Goal: Information Seeking & Learning: Learn about a topic

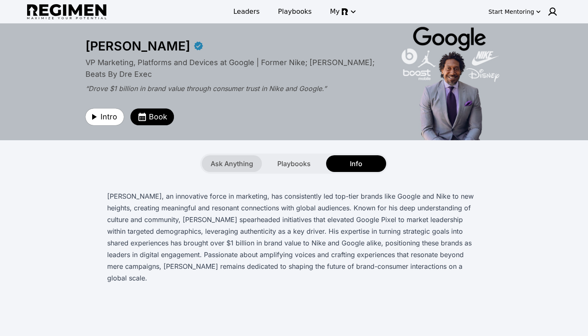
click at [223, 160] on span "Ask Anything" at bounding box center [232, 164] width 43 height 10
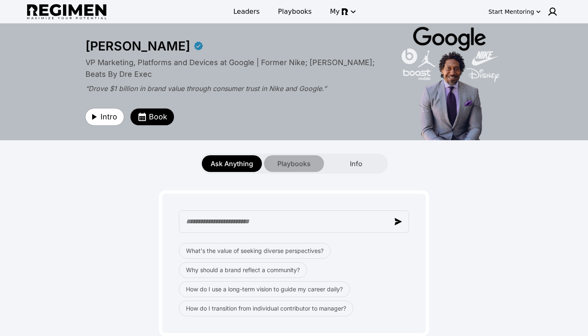
click at [287, 162] on span "Playbooks" at bounding box center [293, 164] width 33 height 10
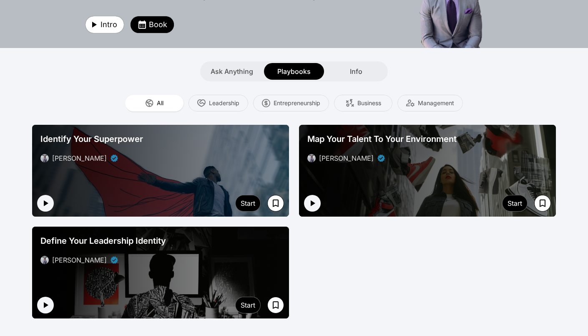
scroll to position [93, 0]
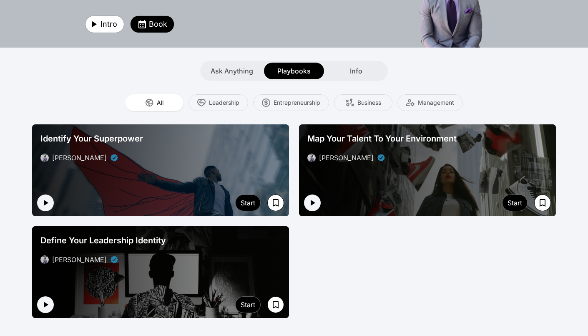
click at [69, 179] on div at bounding box center [160, 170] width 257 height 92
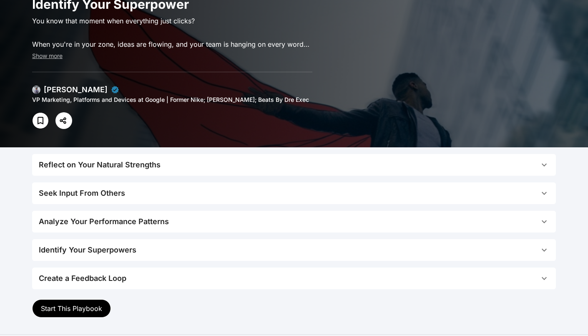
scroll to position [47, 0]
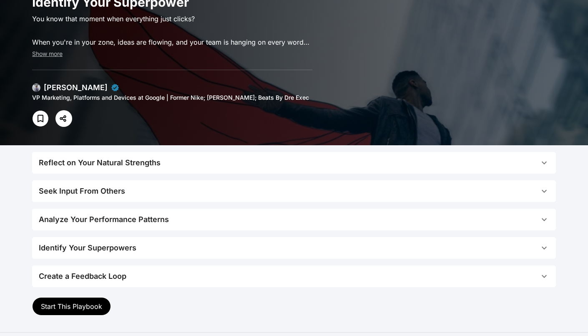
click at [123, 166] on div "Reflect on Your Natural Strengths" at bounding box center [100, 163] width 122 height 12
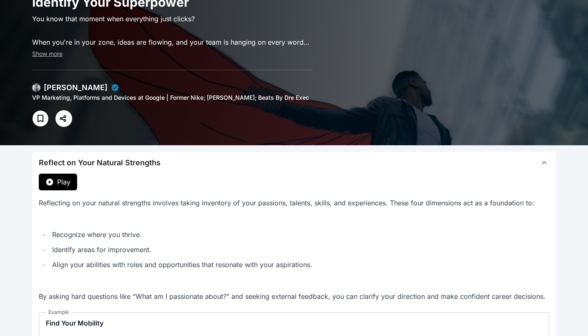
click at [39, 178] on button "Play" at bounding box center [58, 182] width 38 height 17
